Goal: Task Accomplishment & Management: Manage account settings

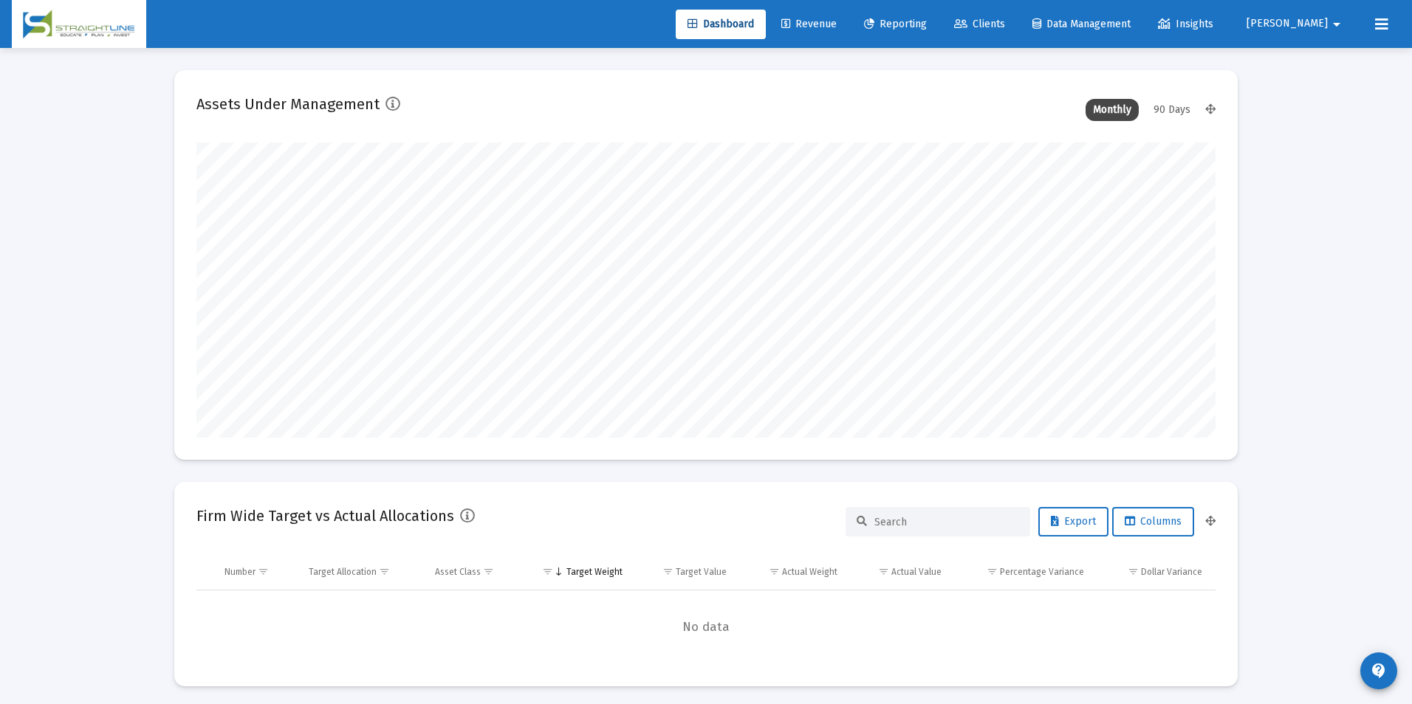
type input "[DATE]"
click at [837, 18] on link "Revenue" at bounding box center [797, 25] width 79 height 30
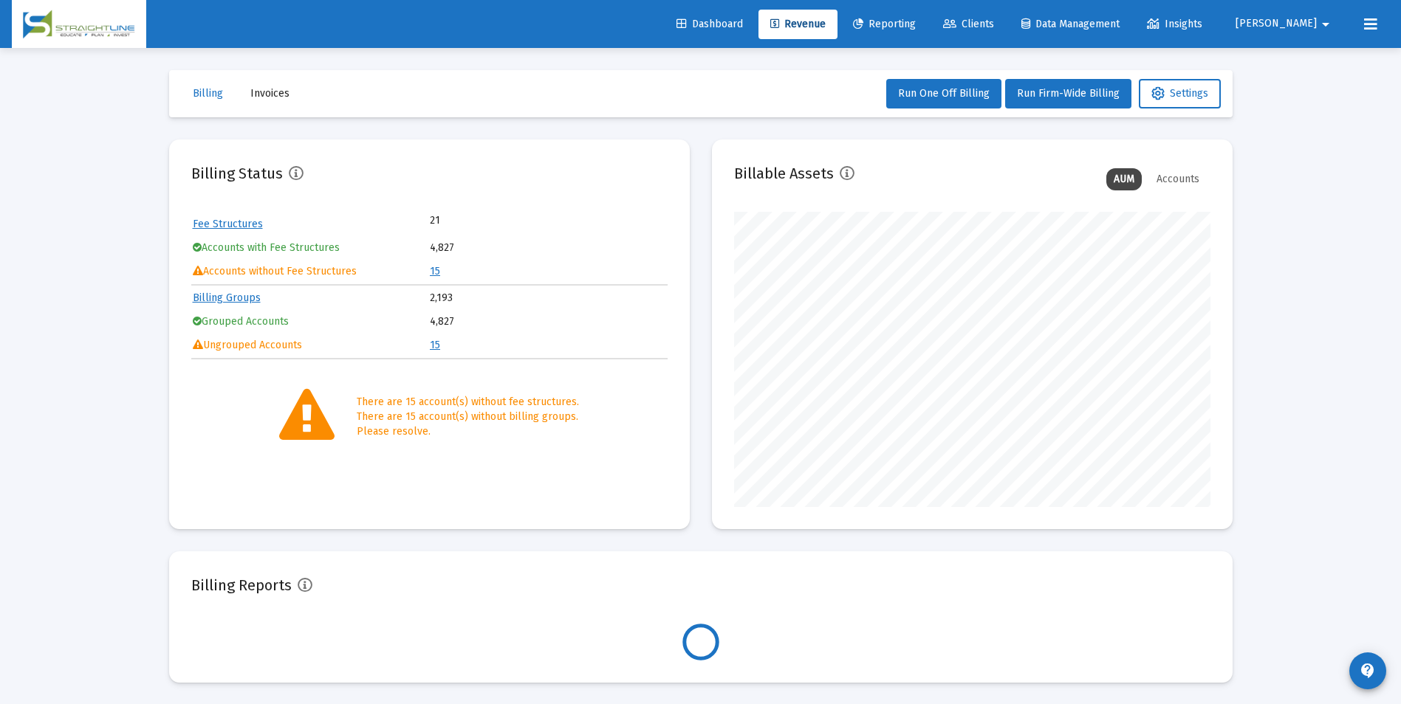
scroll to position [295, 476]
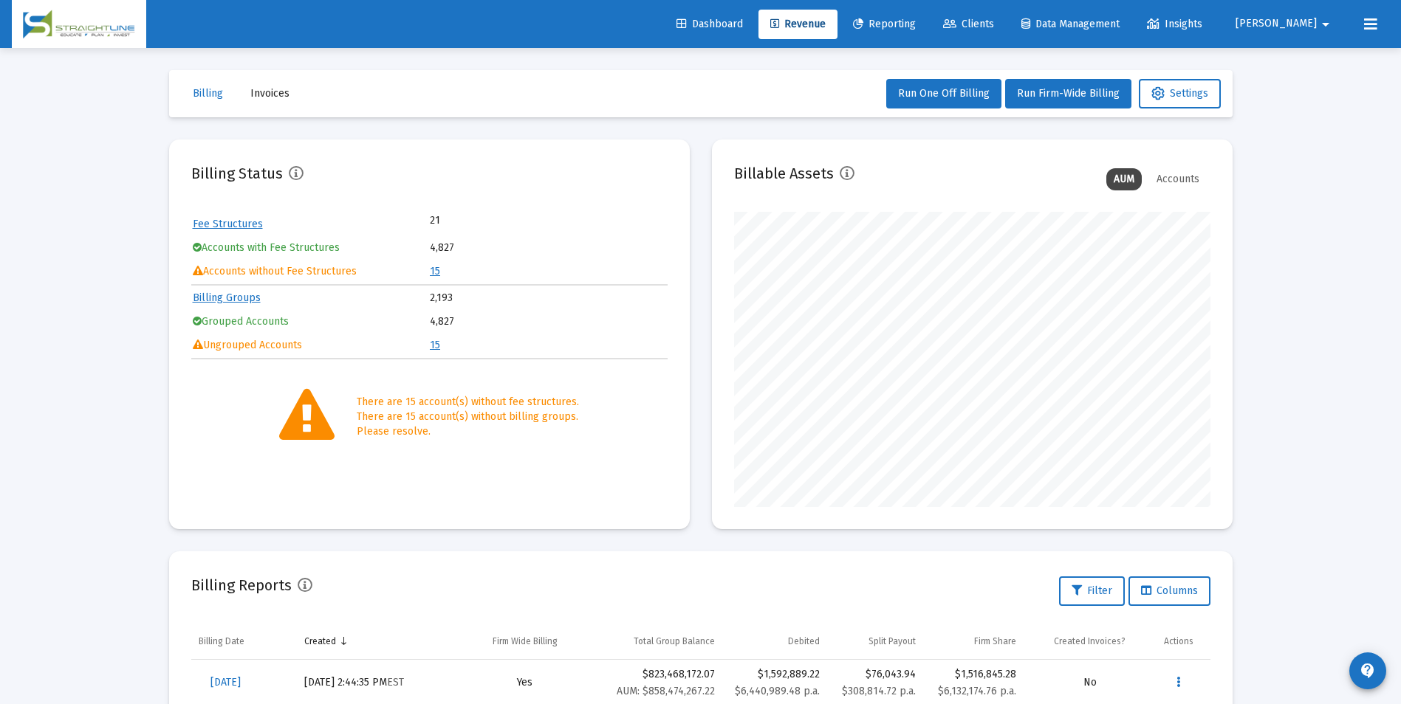
click at [432, 268] on link "15" at bounding box center [435, 271] width 10 height 13
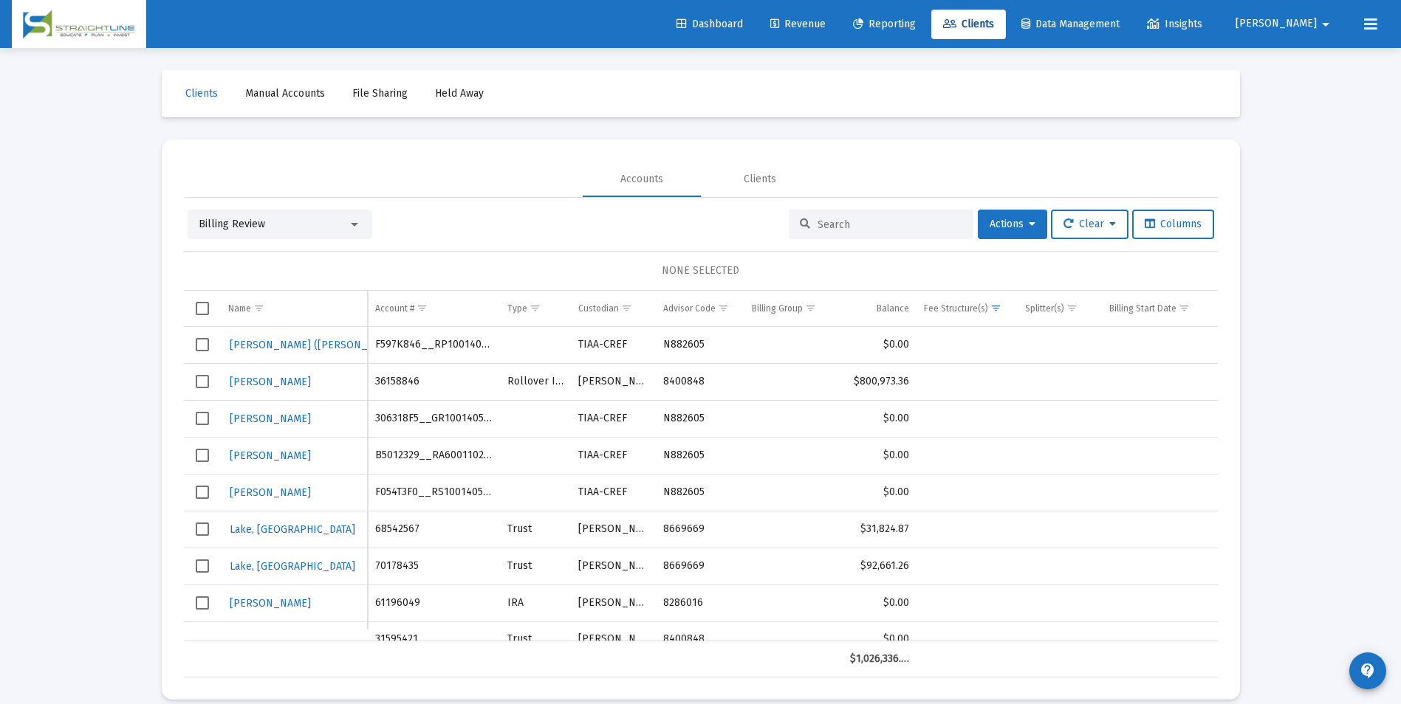
click at [326, 221] on div "Billing Review" at bounding box center [273, 224] width 149 height 15
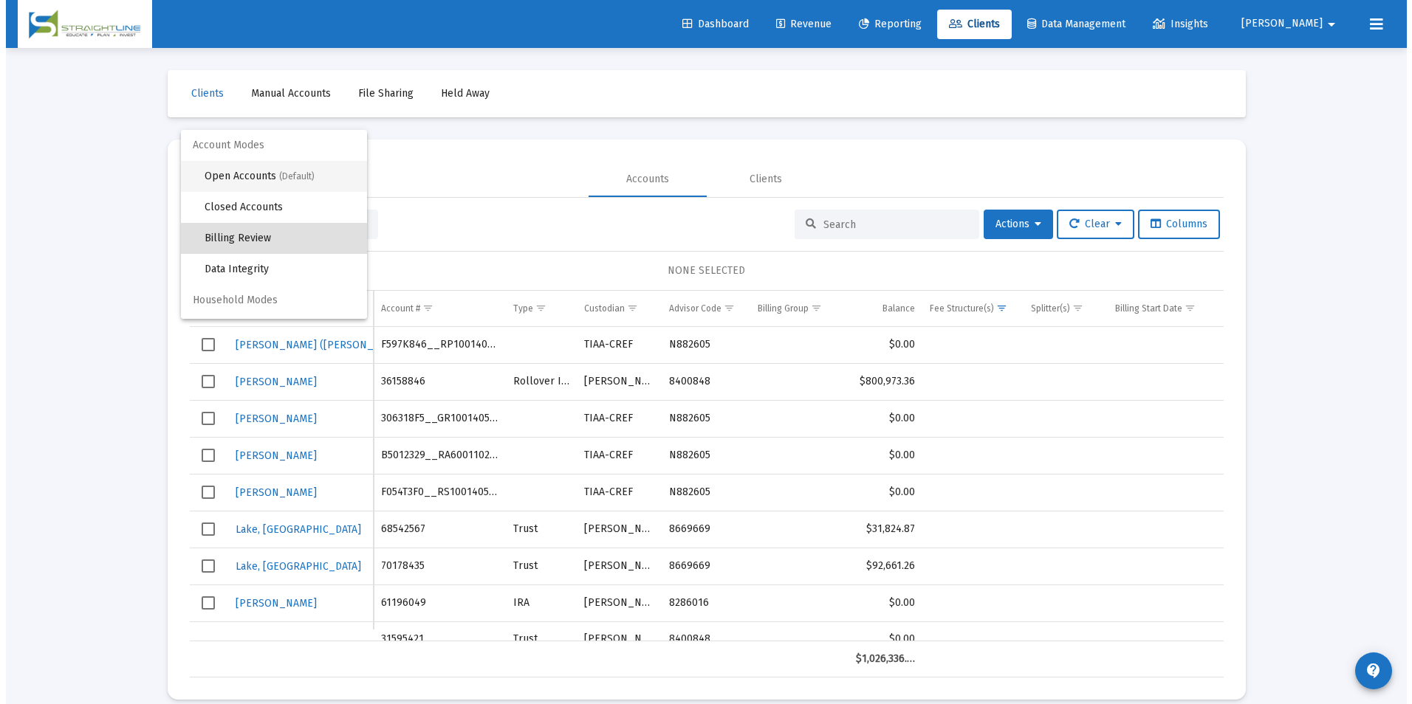
scroll to position [14, 0]
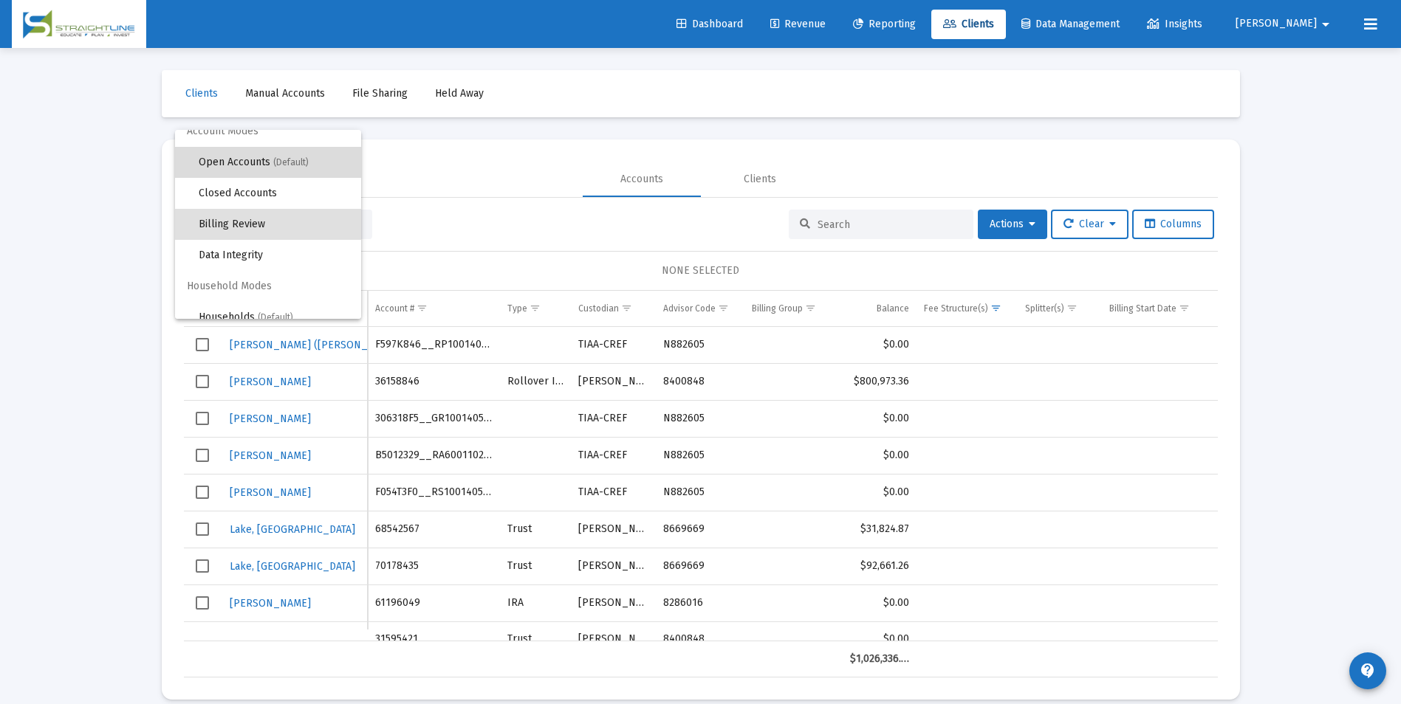
click at [286, 151] on span "Open Accounts (Default)" at bounding box center [274, 162] width 151 height 31
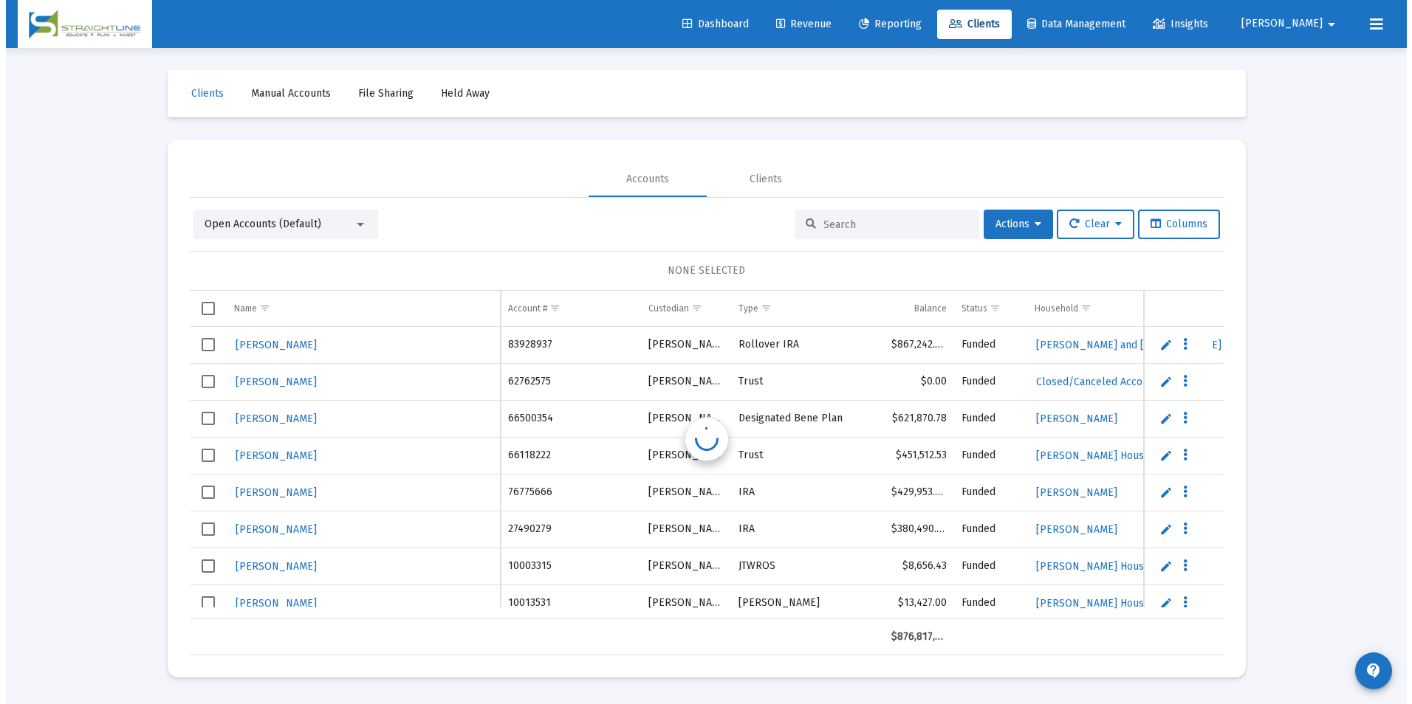
scroll to position [0, 0]
click at [853, 221] on input at bounding box center [894, 225] width 145 height 13
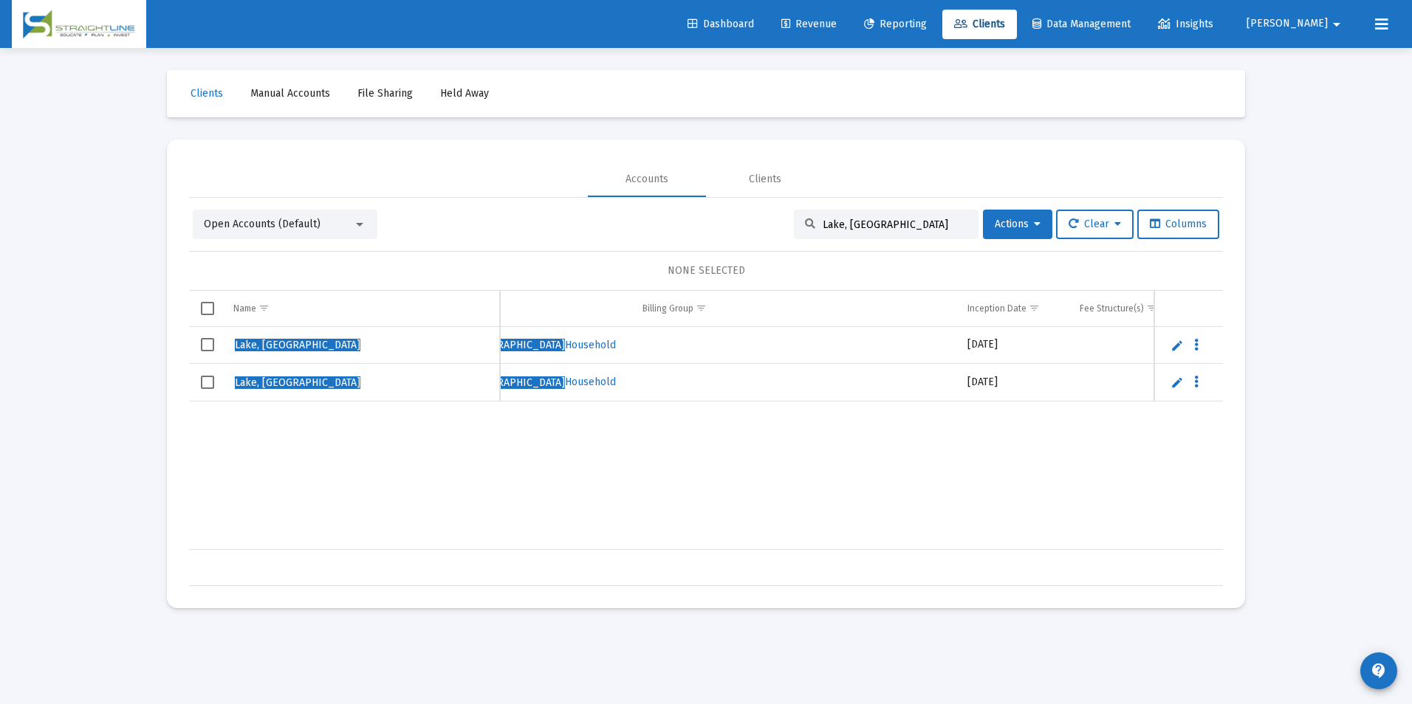
type input "Lake, [GEOGRAPHIC_DATA]"
click at [207, 348] on span "Select row" at bounding box center [207, 344] width 13 height 13
click at [203, 382] on span "Select row" at bounding box center [207, 382] width 13 height 13
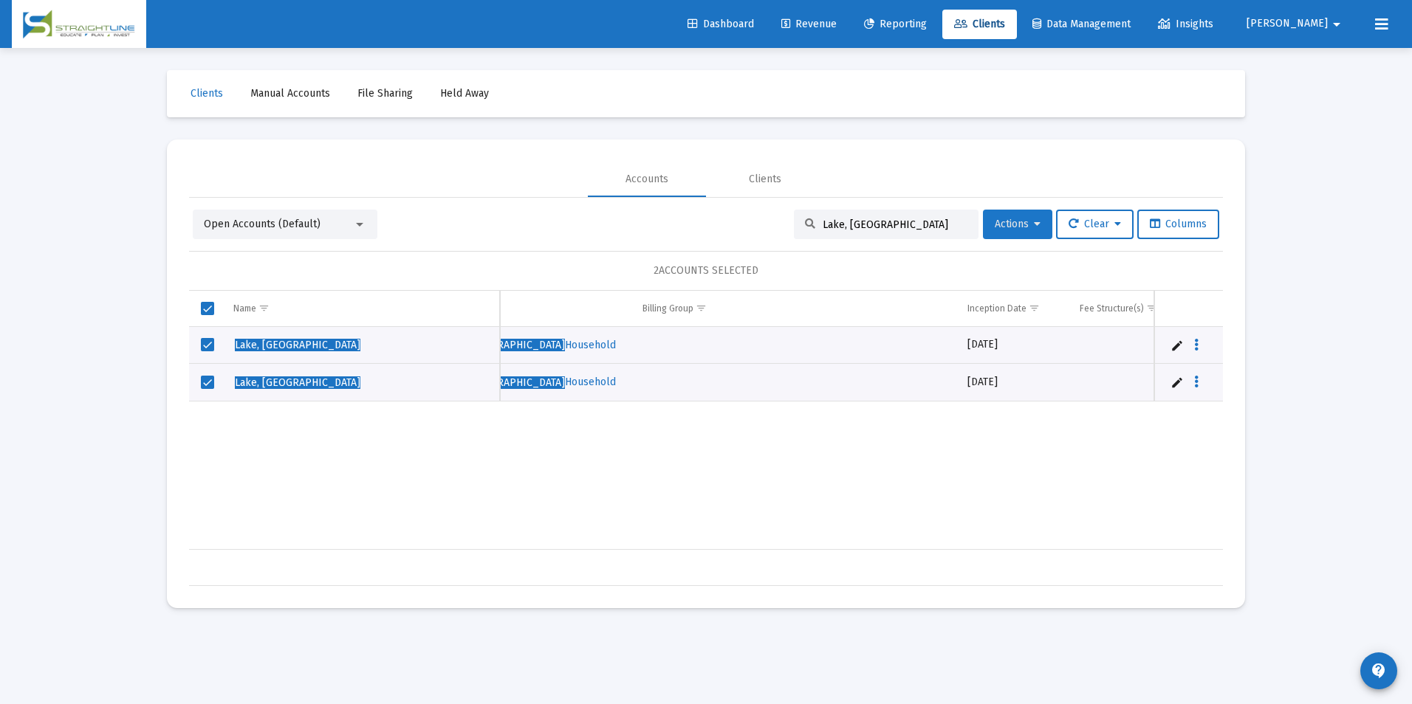
click at [1006, 231] on button "Actions" at bounding box center [1017, 225] width 69 height 30
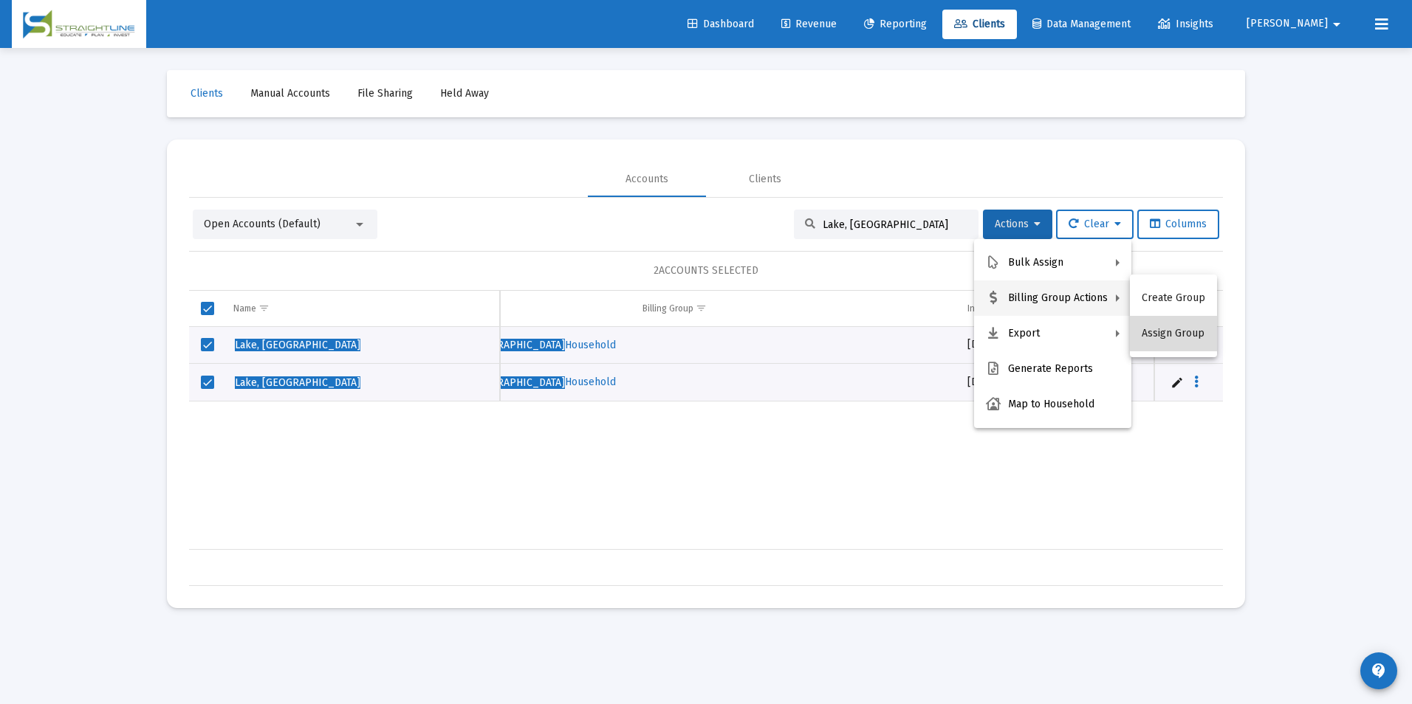
click at [1187, 332] on button "Assign Group" at bounding box center [1173, 333] width 87 height 35
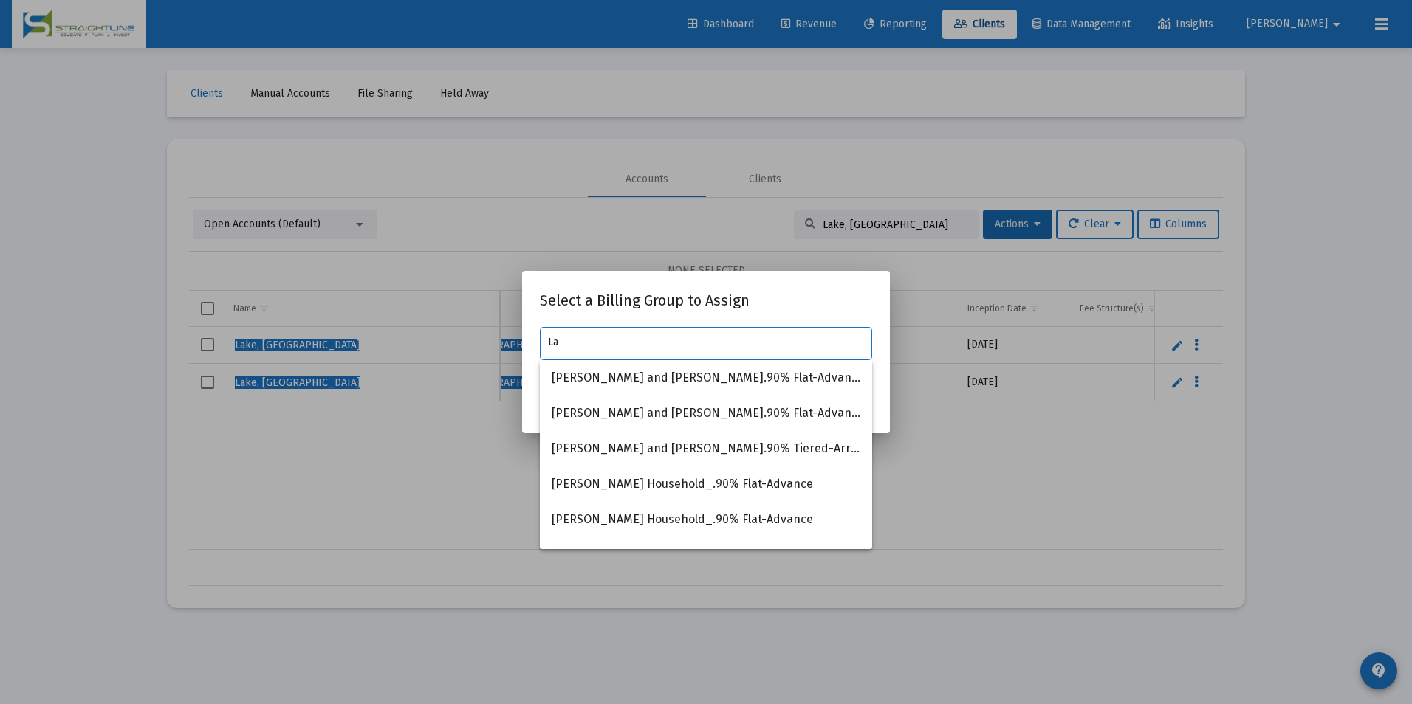
type input "Lak"
